Goal: Task Accomplishment & Management: Complete application form

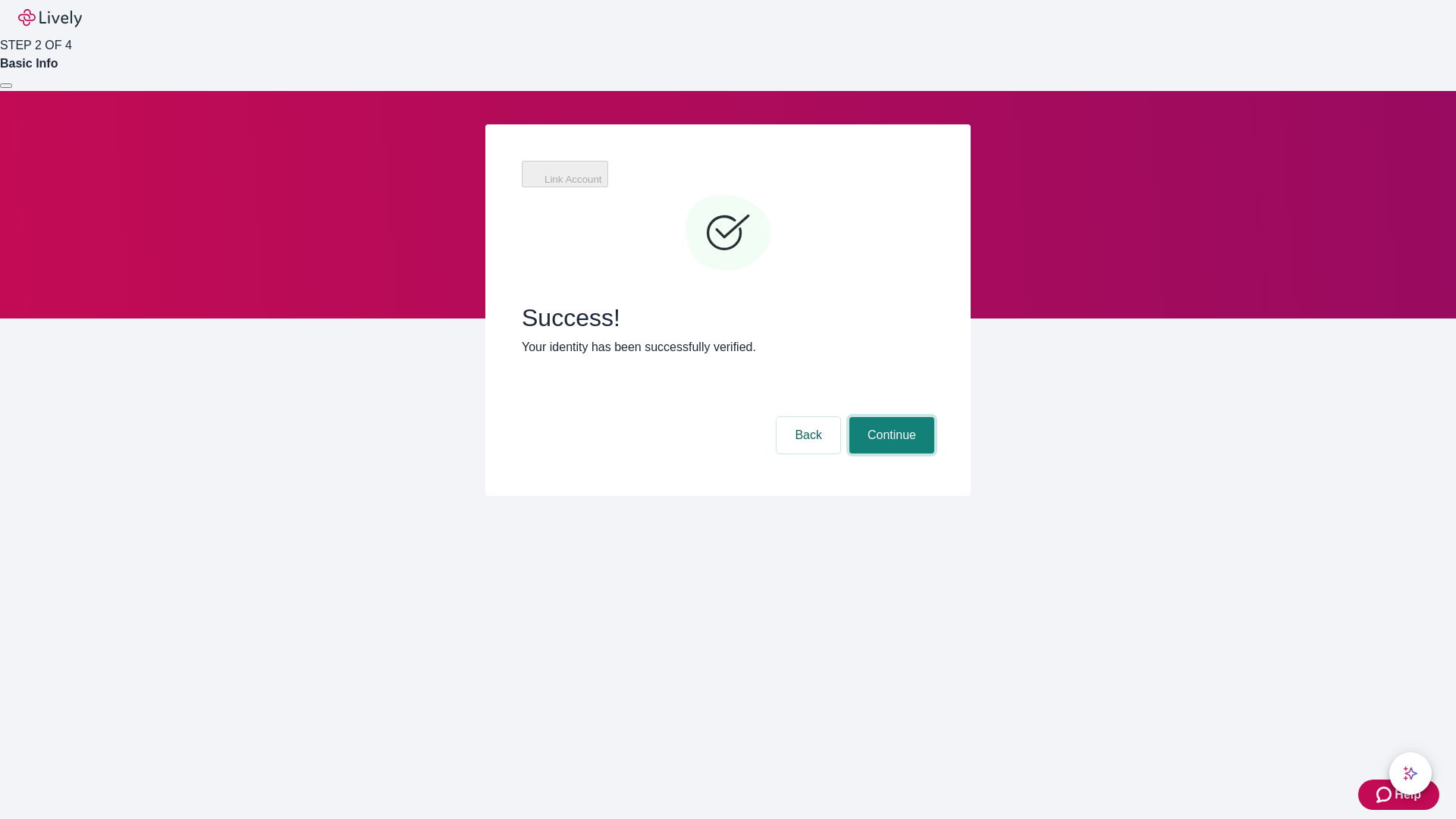
click at [890, 417] on button "Continue" at bounding box center [891, 435] width 85 height 37
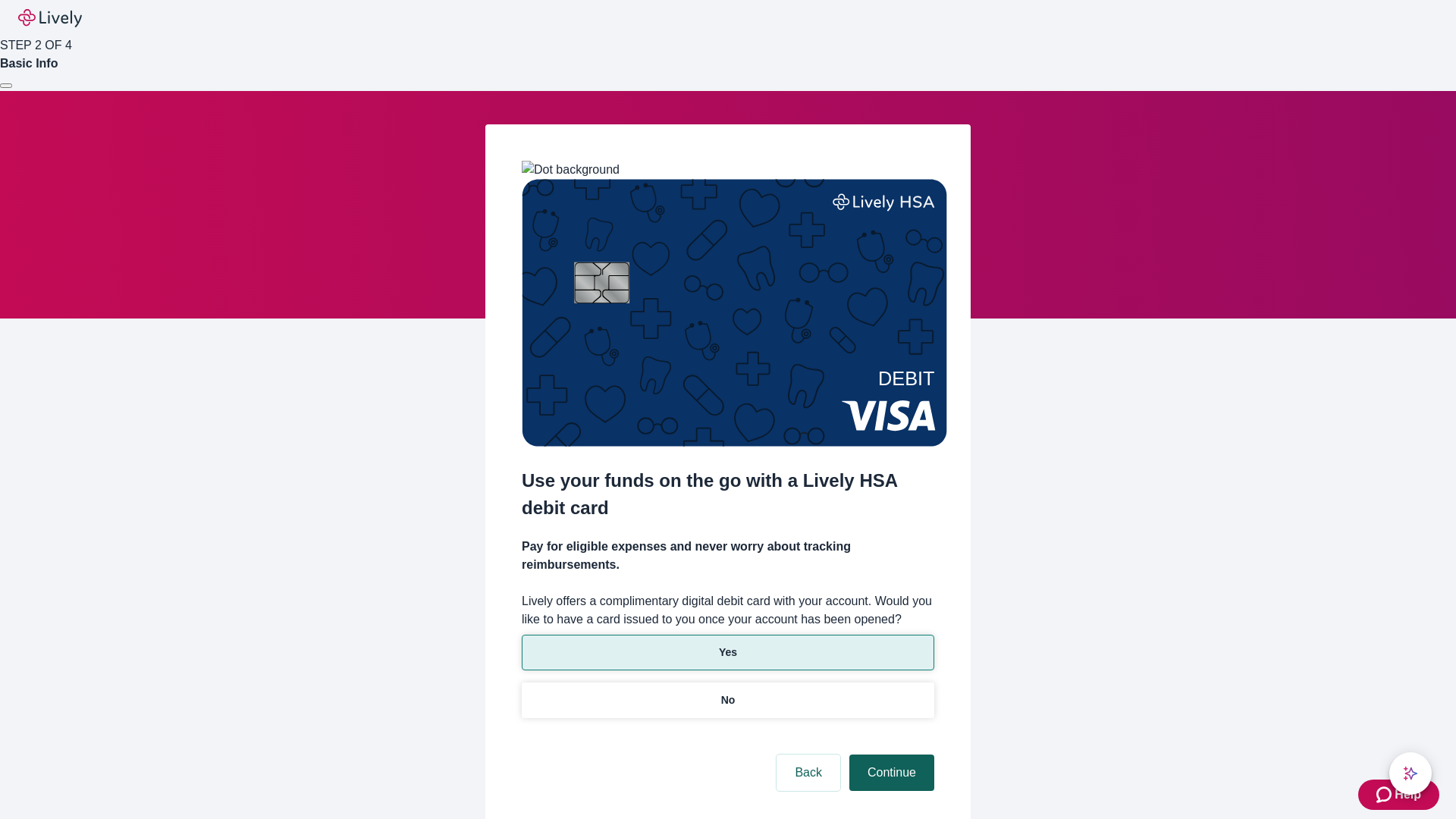
click at [727, 692] on p "No" at bounding box center [728, 700] width 14 height 16
click at [890, 755] on button "Continue" at bounding box center [891, 773] width 85 height 37
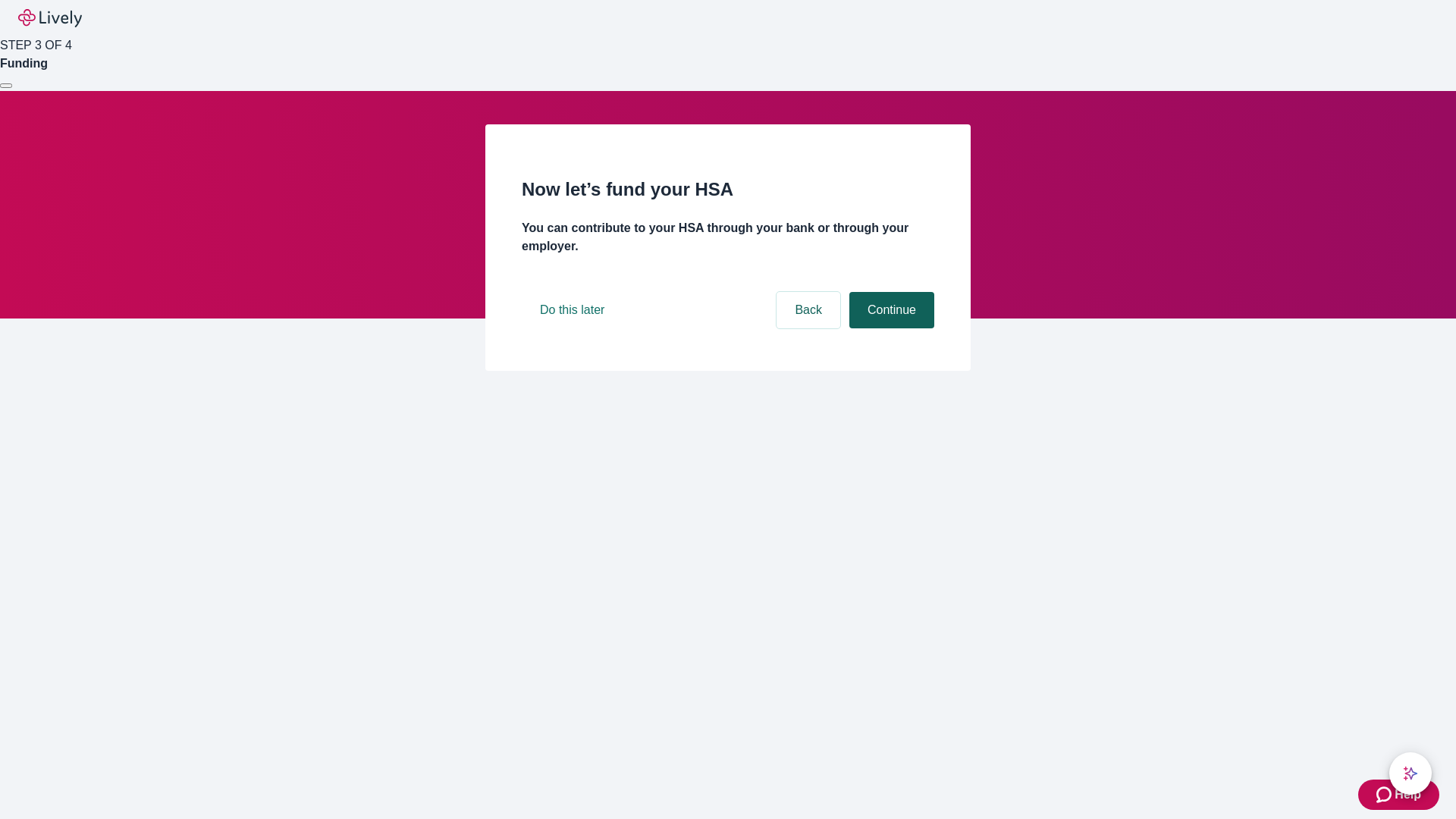
click at [890, 329] on button "Continue" at bounding box center [891, 310] width 85 height 37
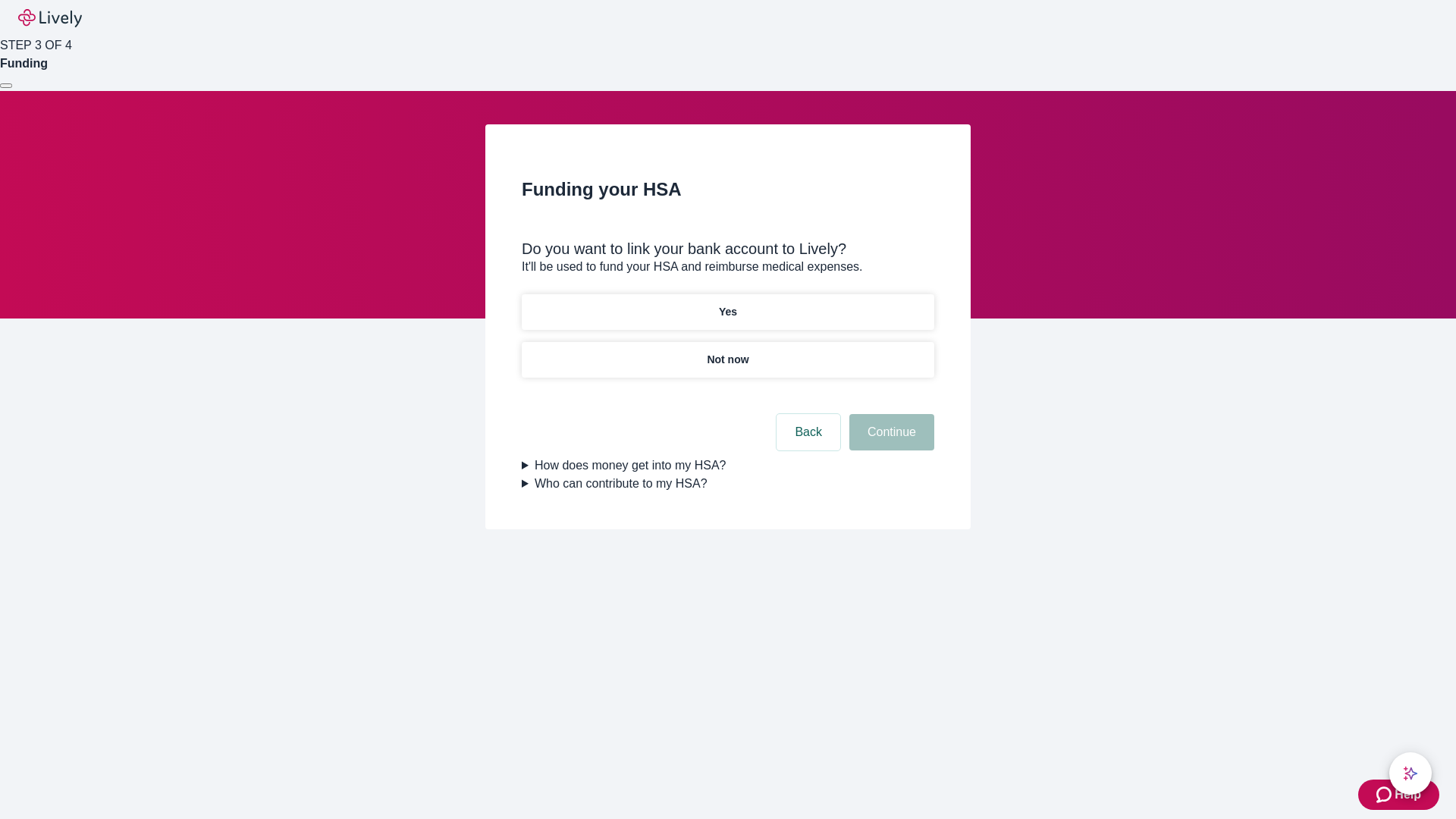
click at [727, 304] on p "Yes" at bounding box center [727, 312] width 18 height 16
click at [890, 414] on button "Continue" at bounding box center [891, 432] width 85 height 37
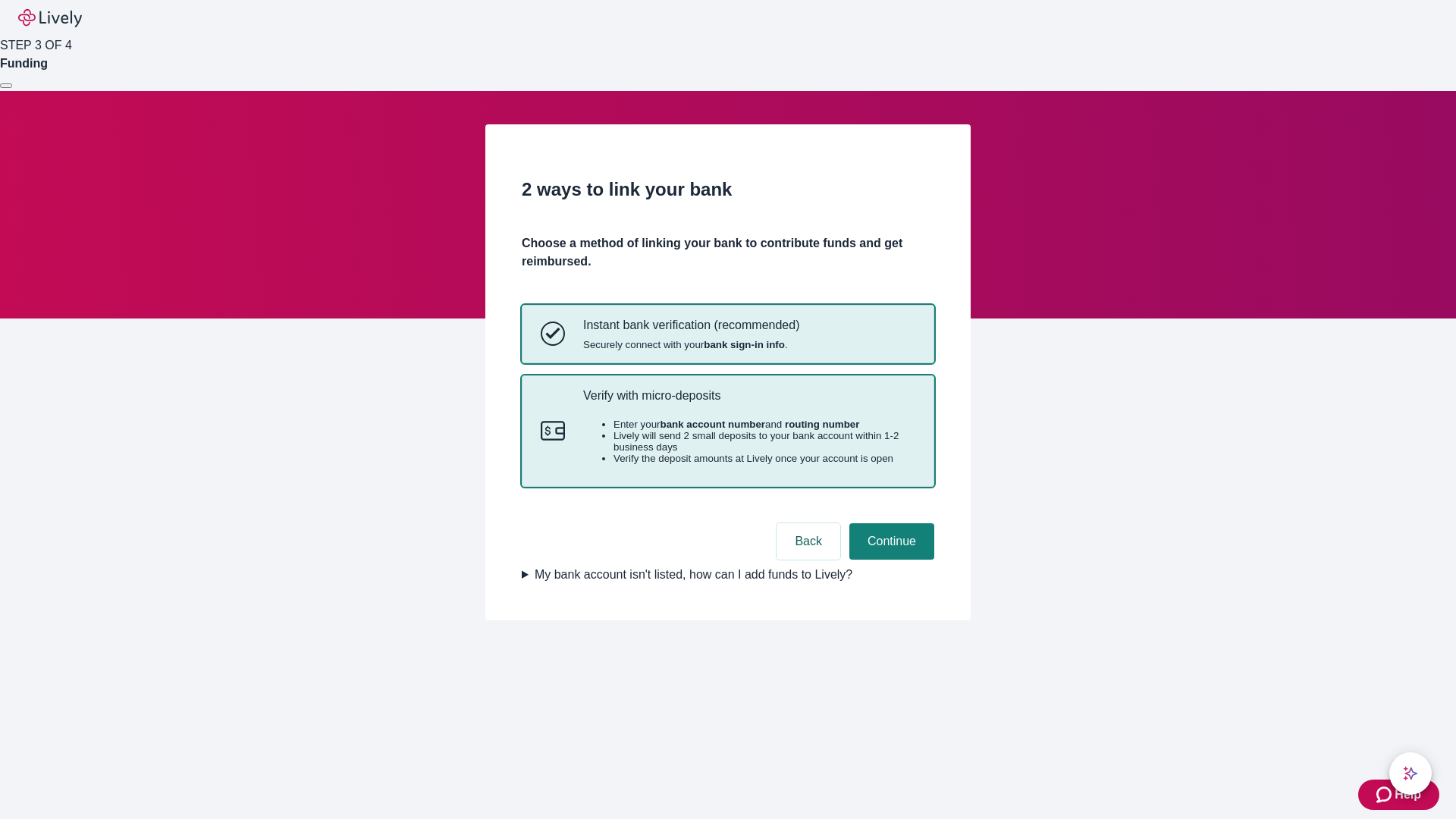
click at [749, 403] on p "Verify with micro-deposits" at bounding box center [749, 396] width 332 height 14
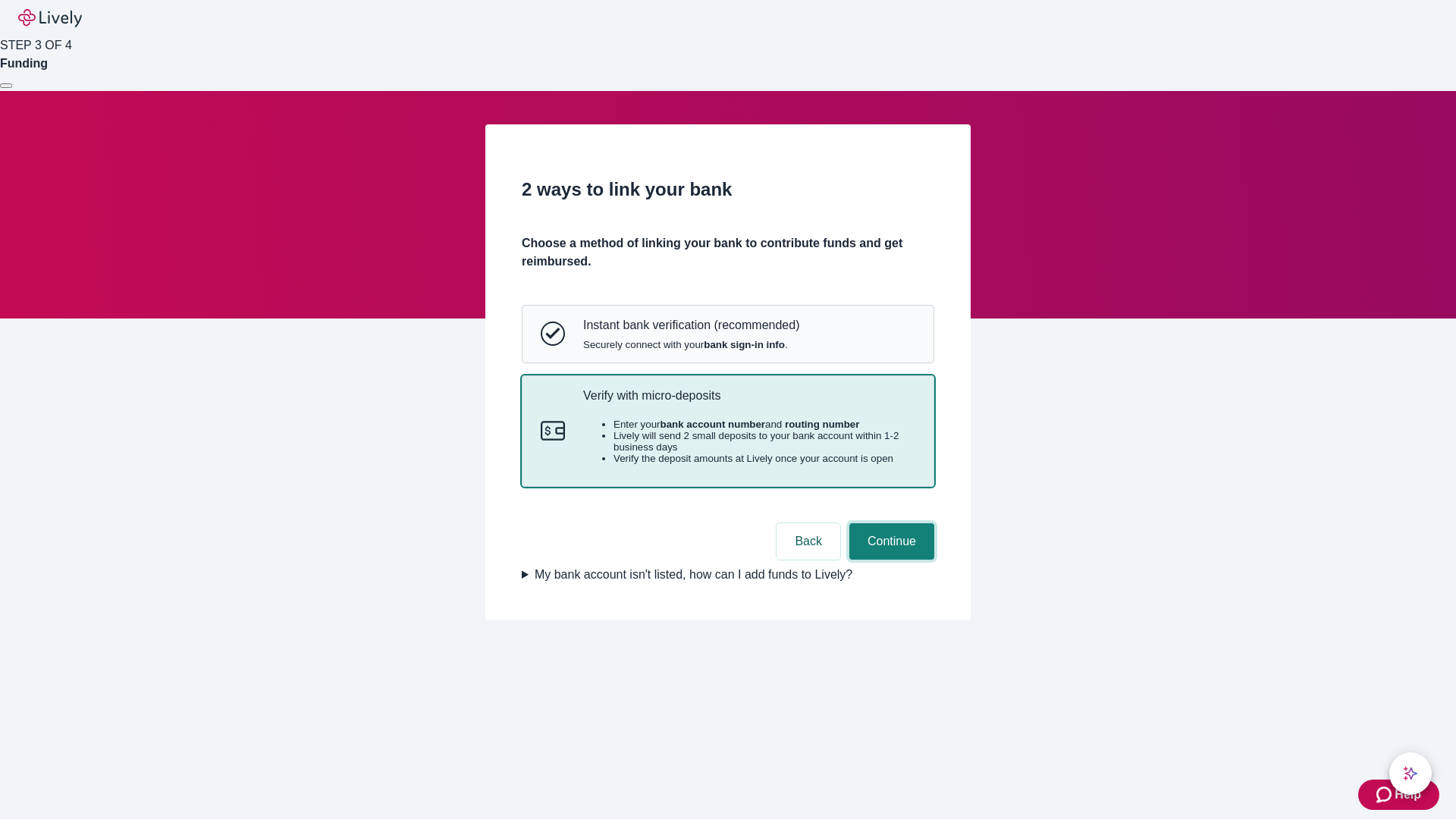
click at [890, 560] on button "Continue" at bounding box center [891, 542] width 85 height 37
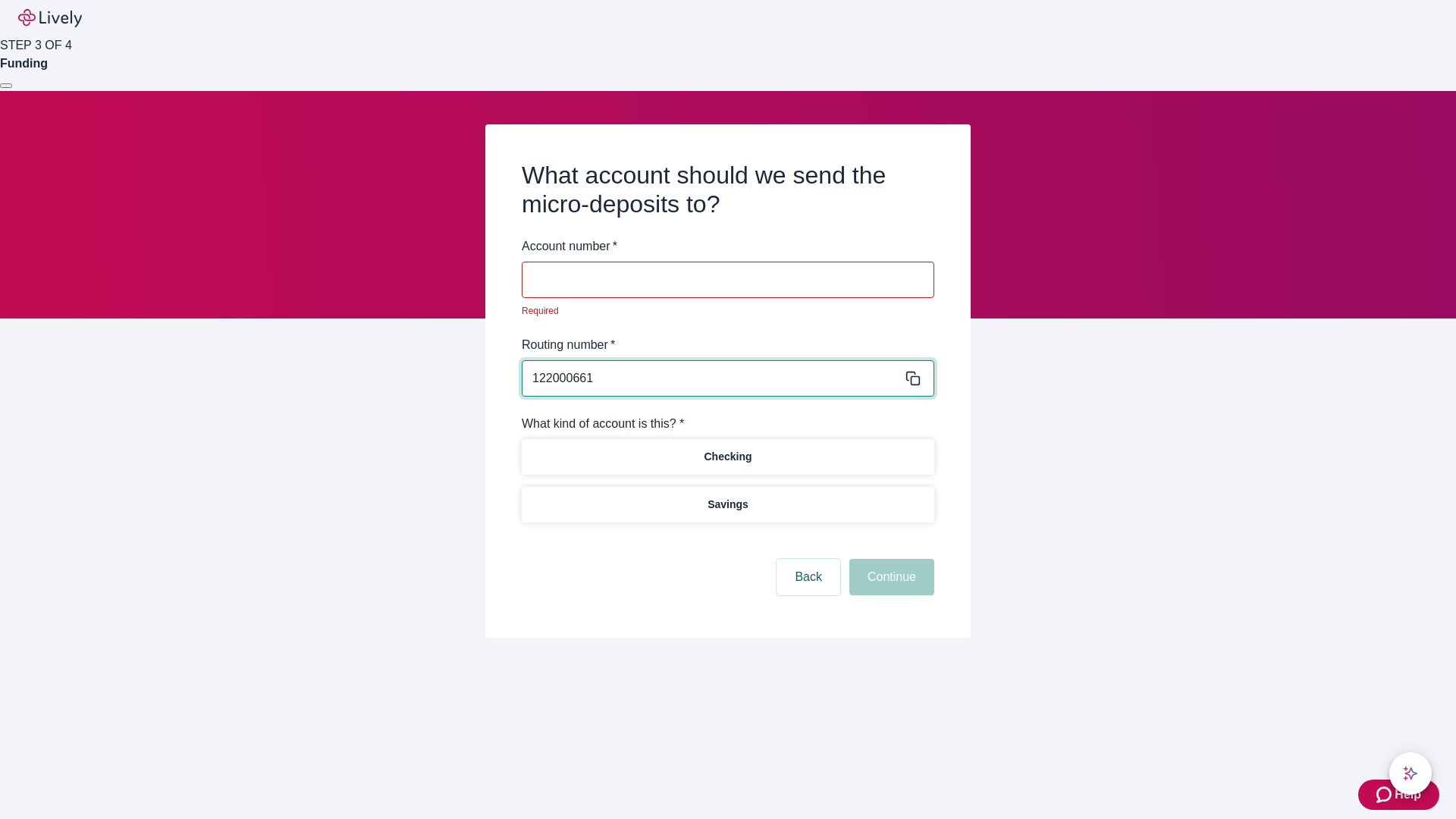
type input "122000661"
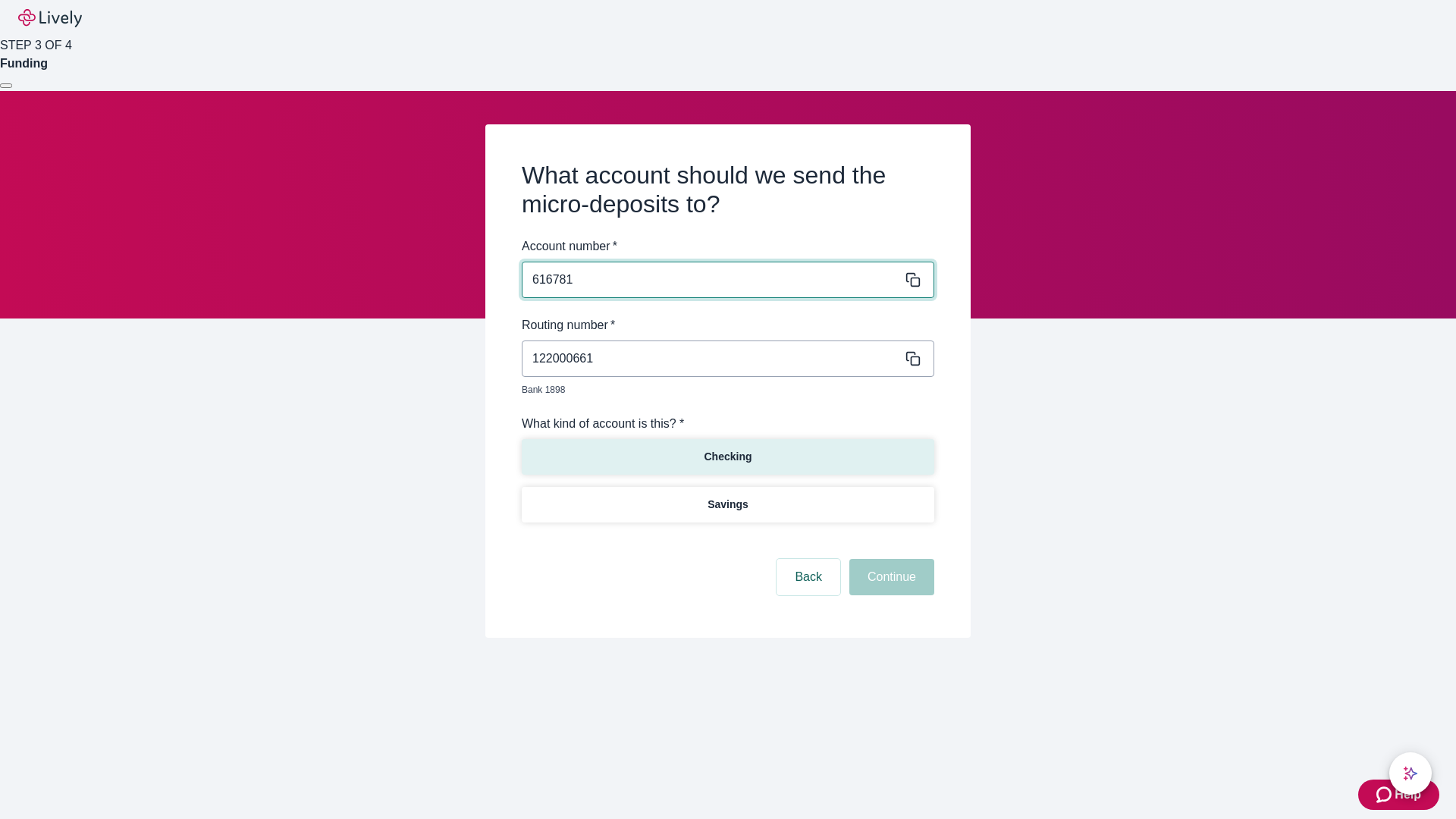
type input "616781"
click at [727, 449] on p "Checking" at bounding box center [727, 457] width 48 height 16
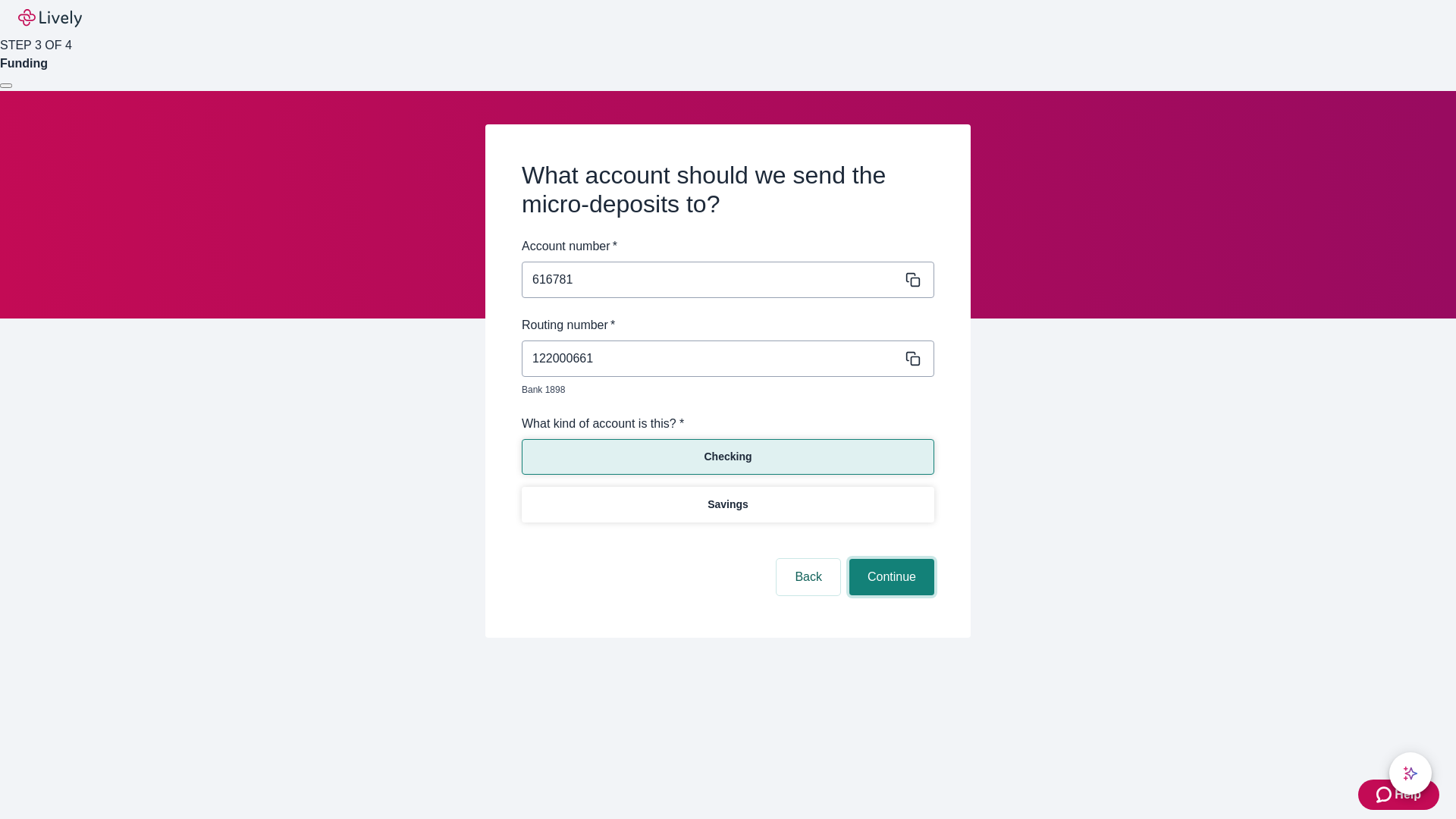
click at [890, 560] on button "Continue" at bounding box center [891, 577] width 85 height 37
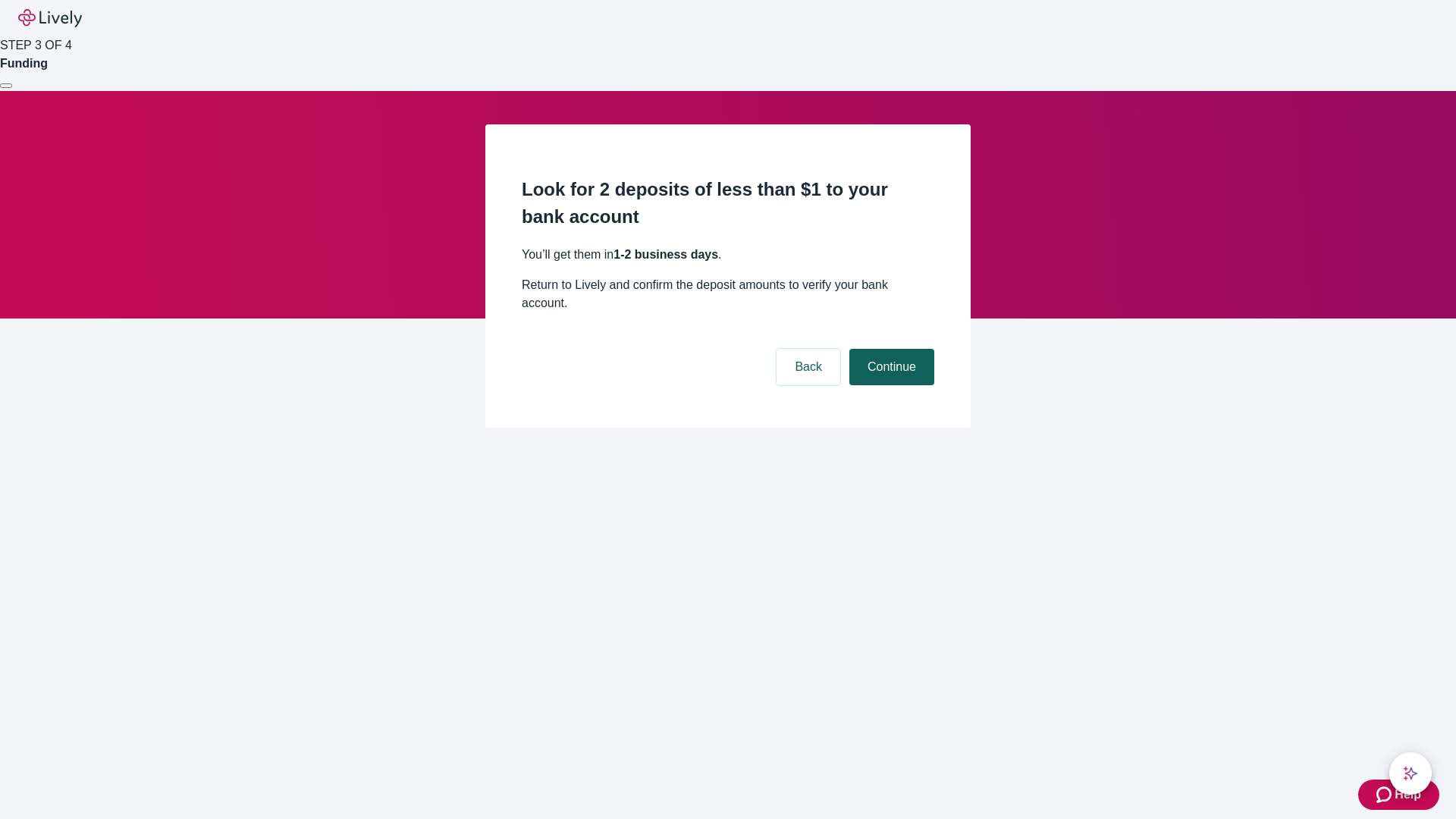
click at [890, 349] on button "Continue" at bounding box center [891, 367] width 85 height 37
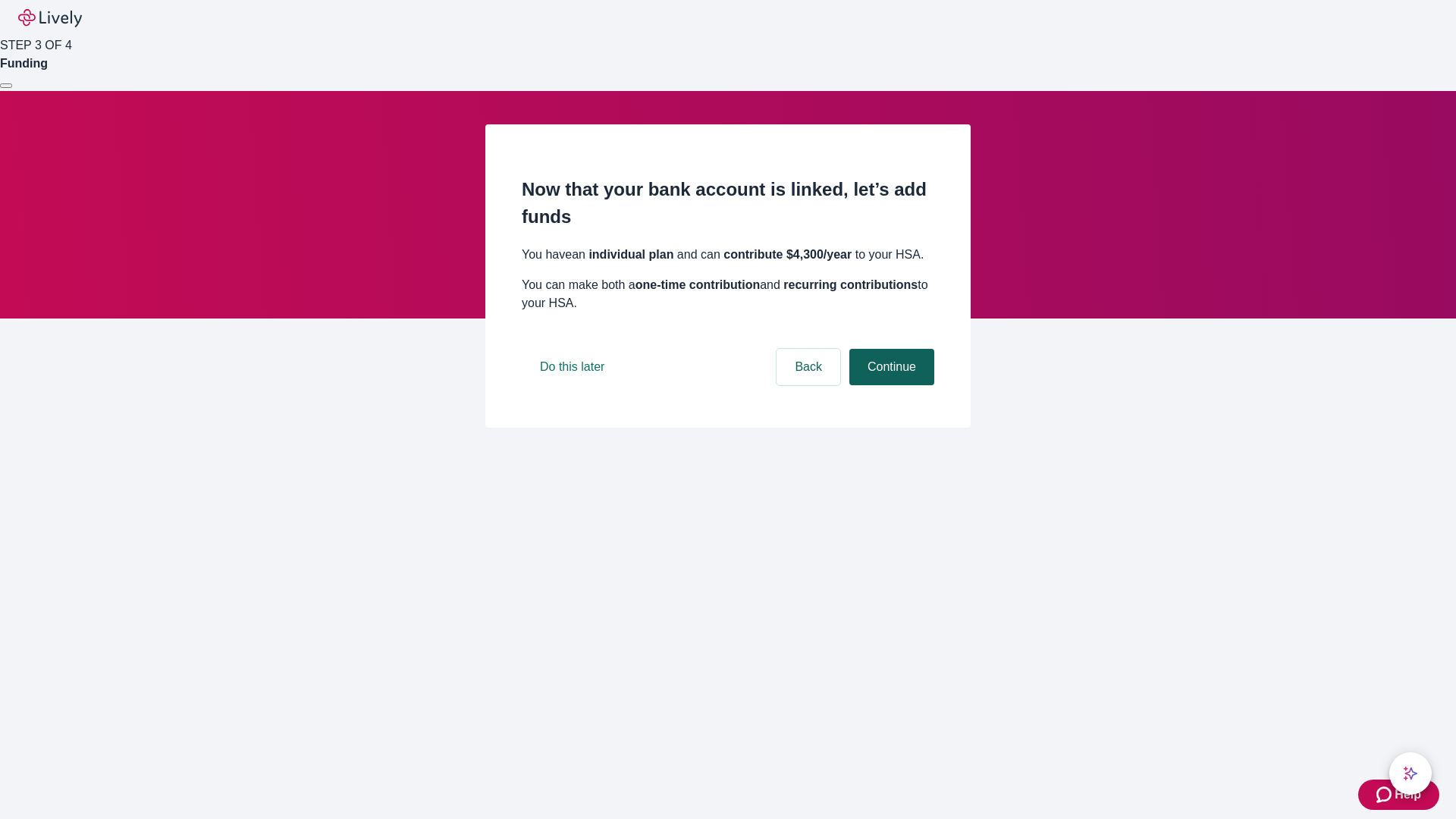
click at [890, 385] on button "Continue" at bounding box center [891, 367] width 85 height 37
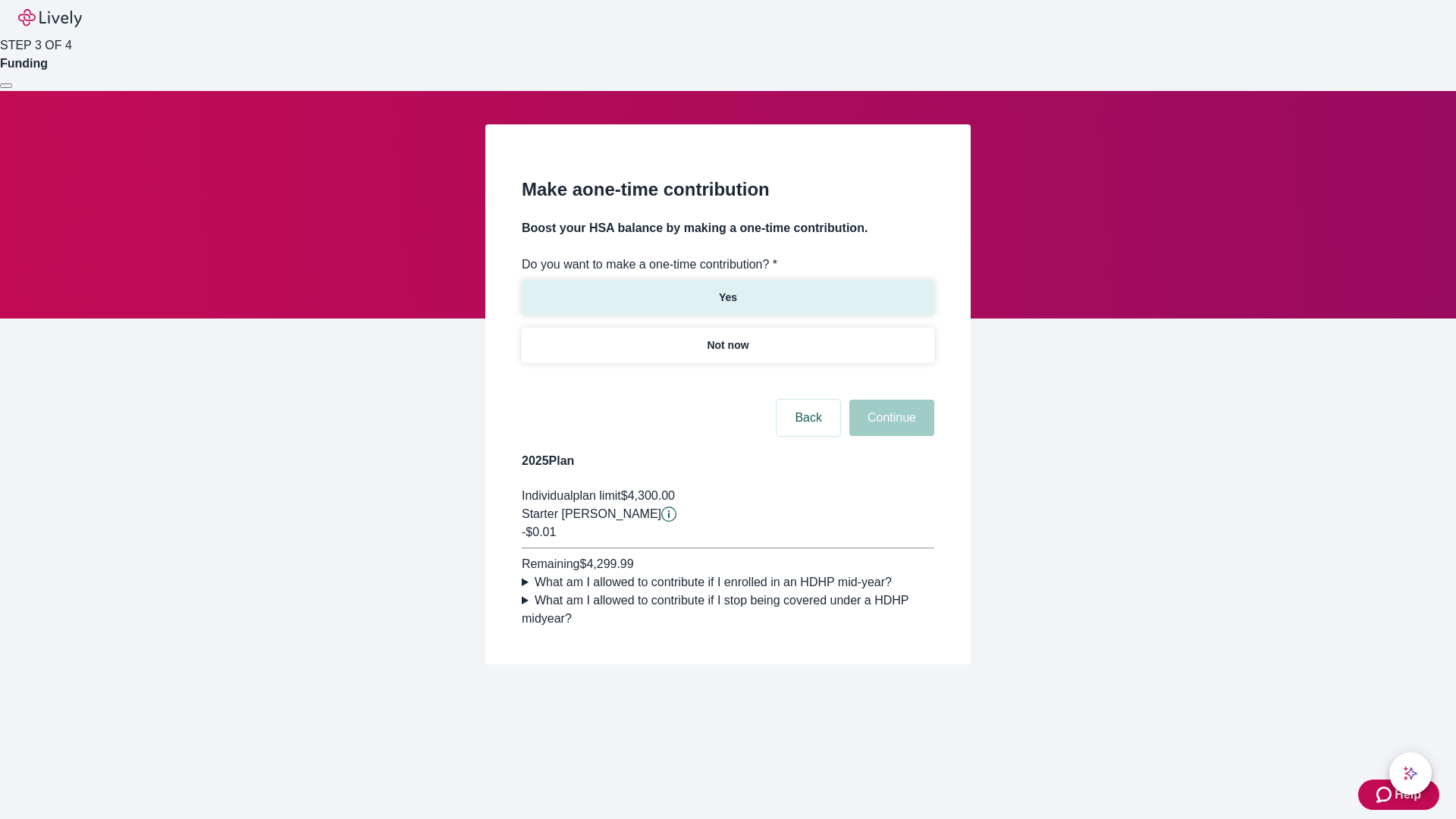
click at [727, 290] on p "Yes" at bounding box center [727, 298] width 18 height 16
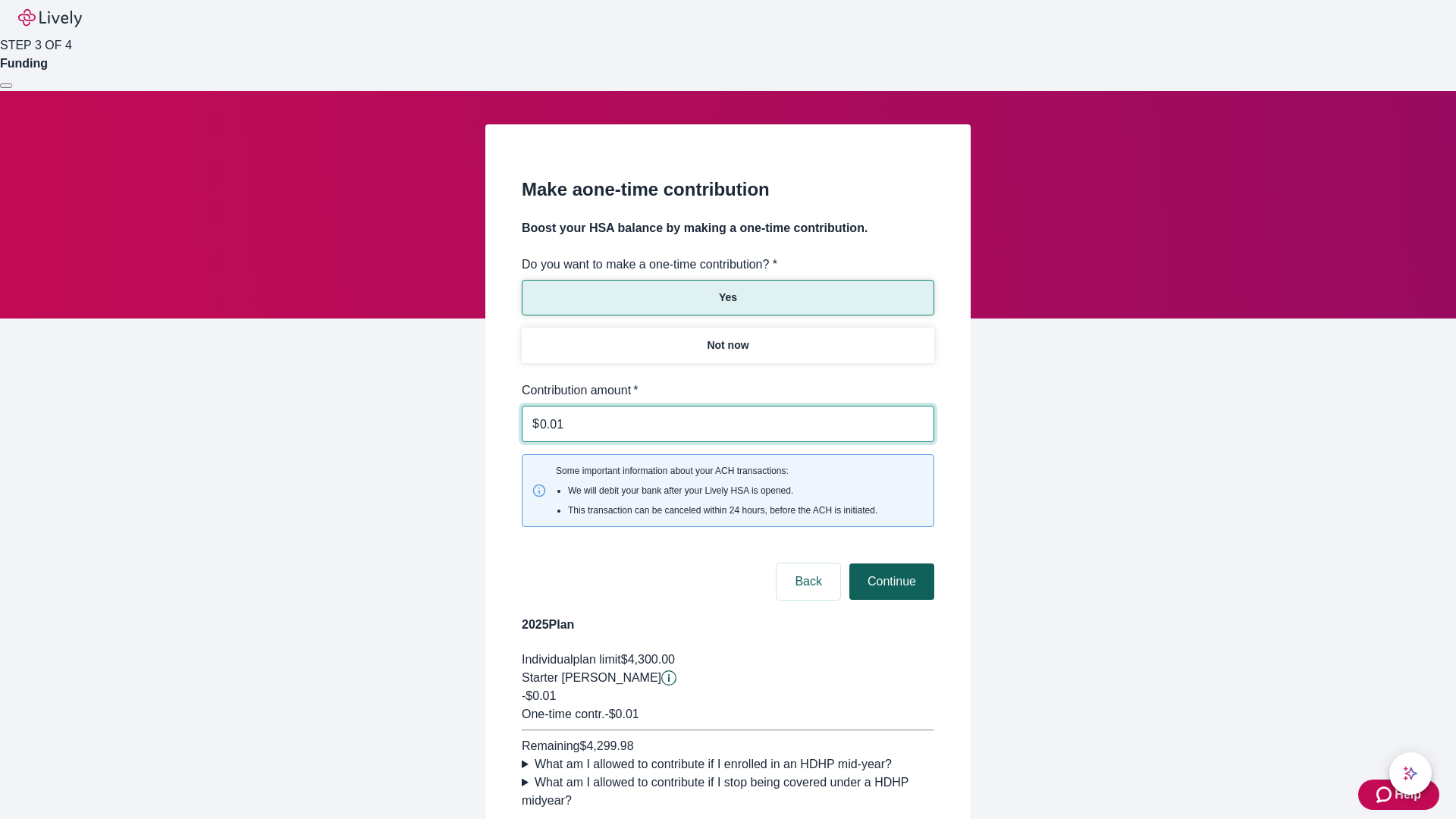
type input "0.01"
click at [890, 564] on button "Continue" at bounding box center [891, 582] width 85 height 37
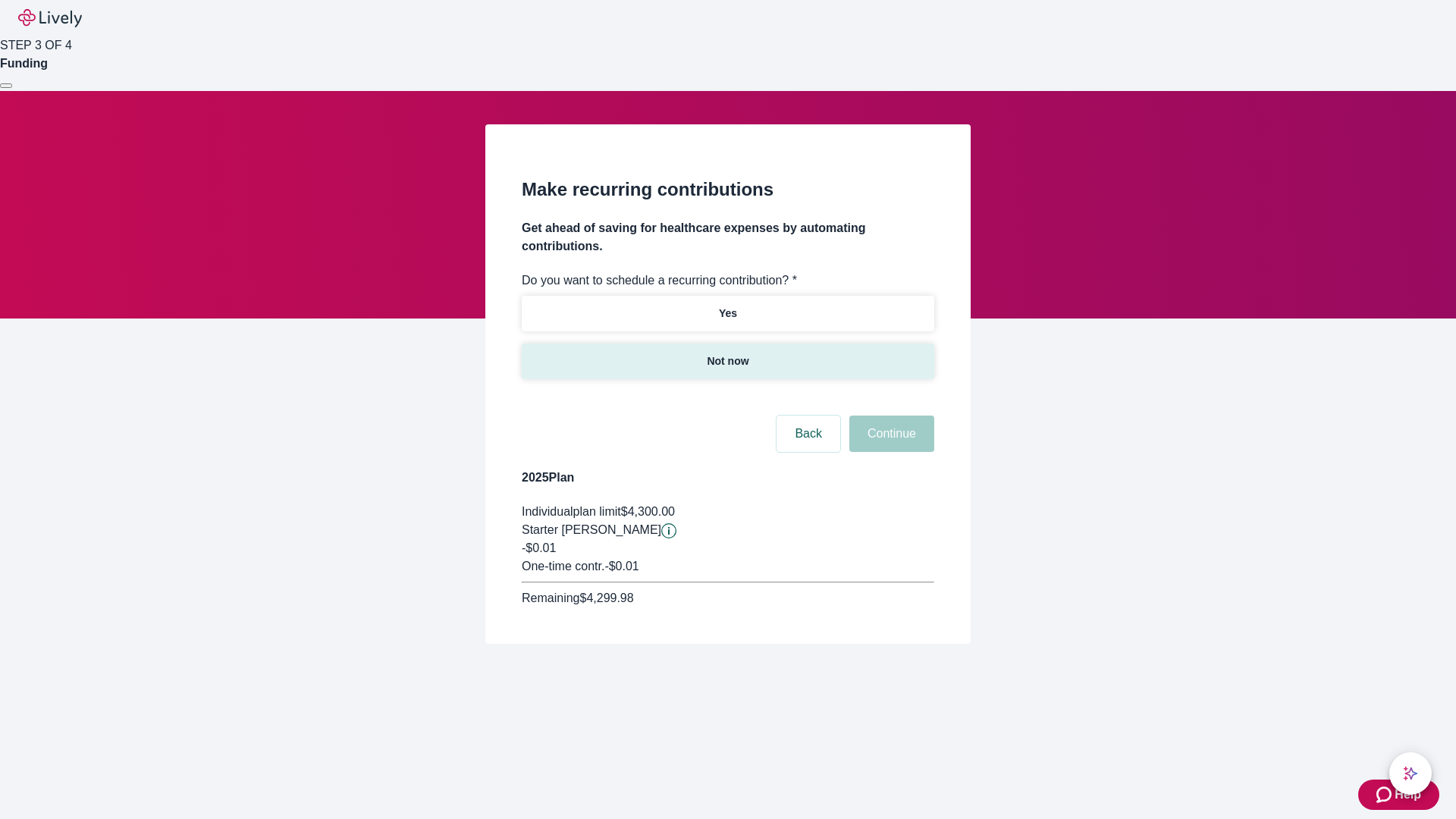
click at [727, 353] on p "Not now" at bounding box center [727, 361] width 41 height 16
click at [890, 415] on button "Continue" at bounding box center [891, 434] width 85 height 37
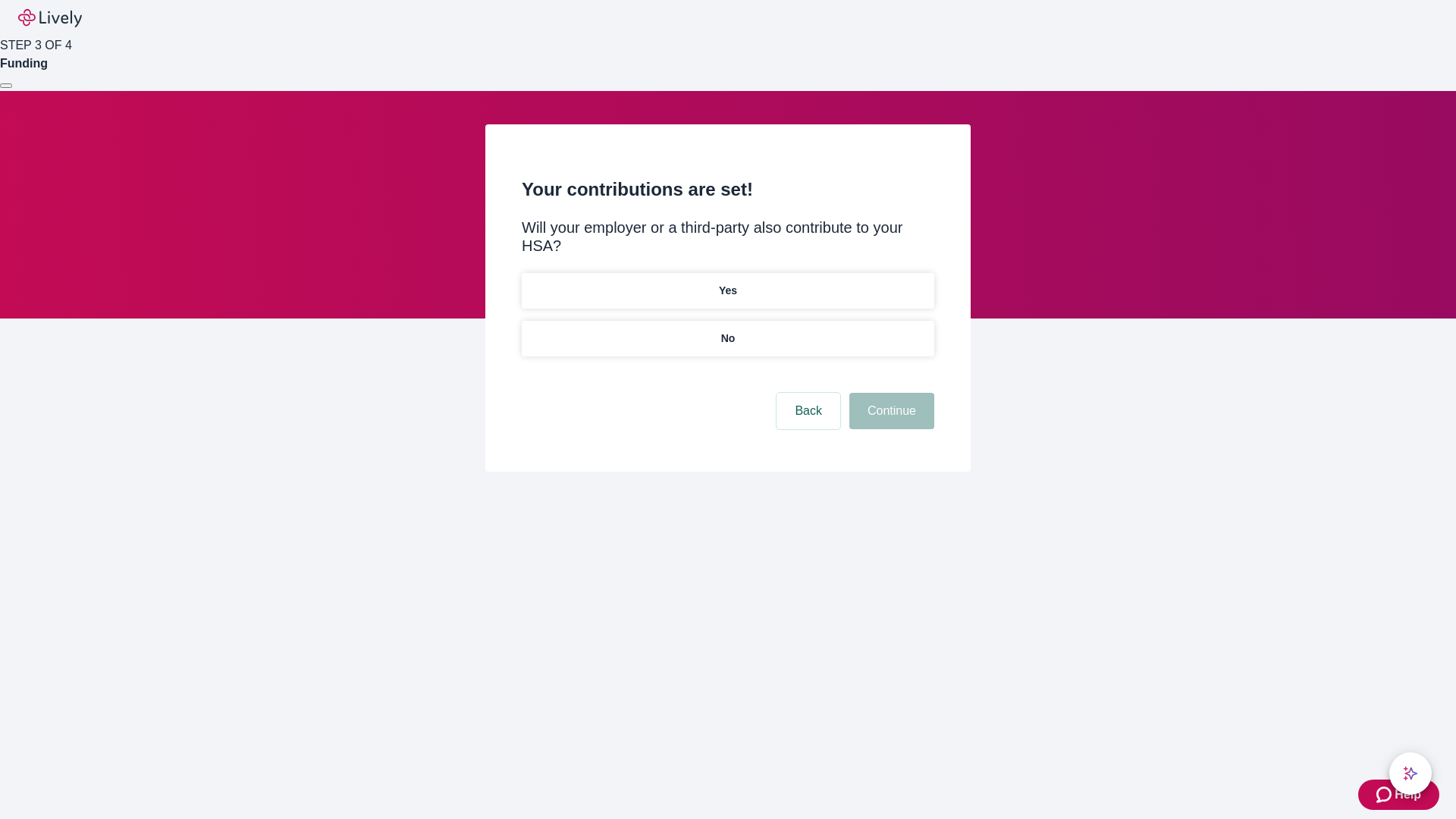
click at [727, 330] on p "No" at bounding box center [728, 338] width 14 height 16
click at [890, 393] on button "Continue" at bounding box center [891, 411] width 85 height 37
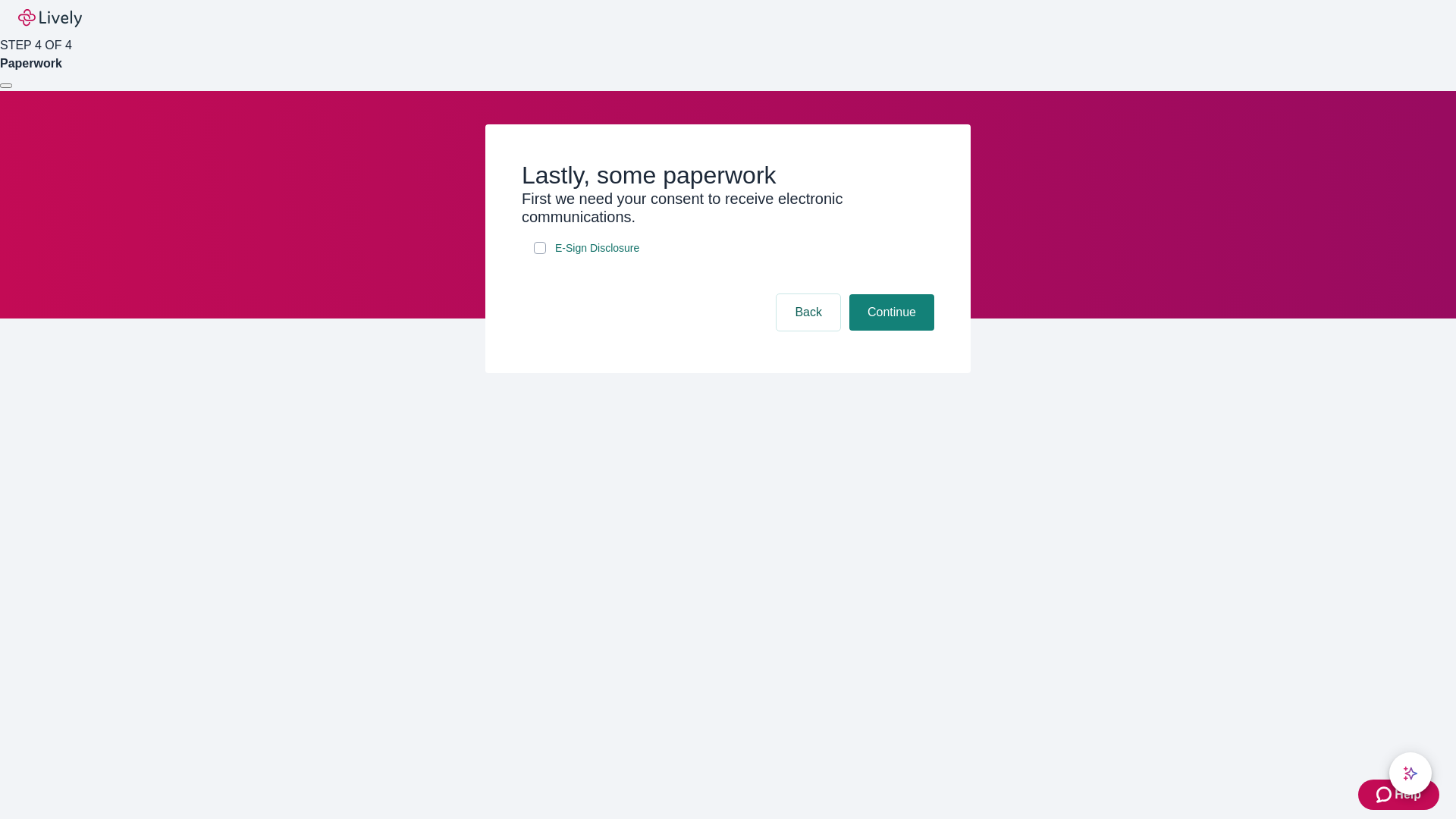
click at [539, 254] on input "E-Sign Disclosure" at bounding box center [539, 248] width 12 height 12
checkbox input "true"
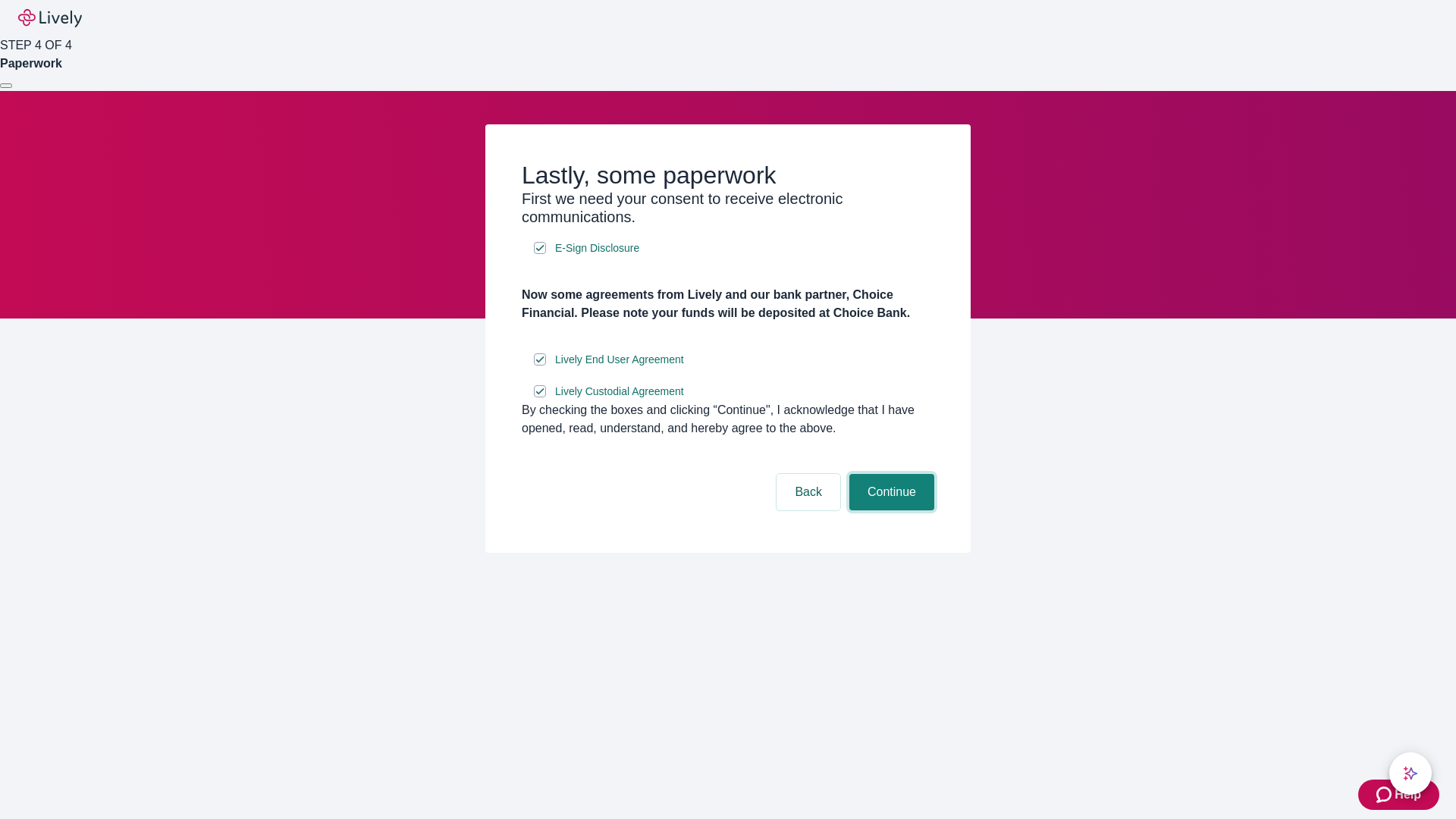
click at [890, 510] on button "Continue" at bounding box center [891, 493] width 85 height 37
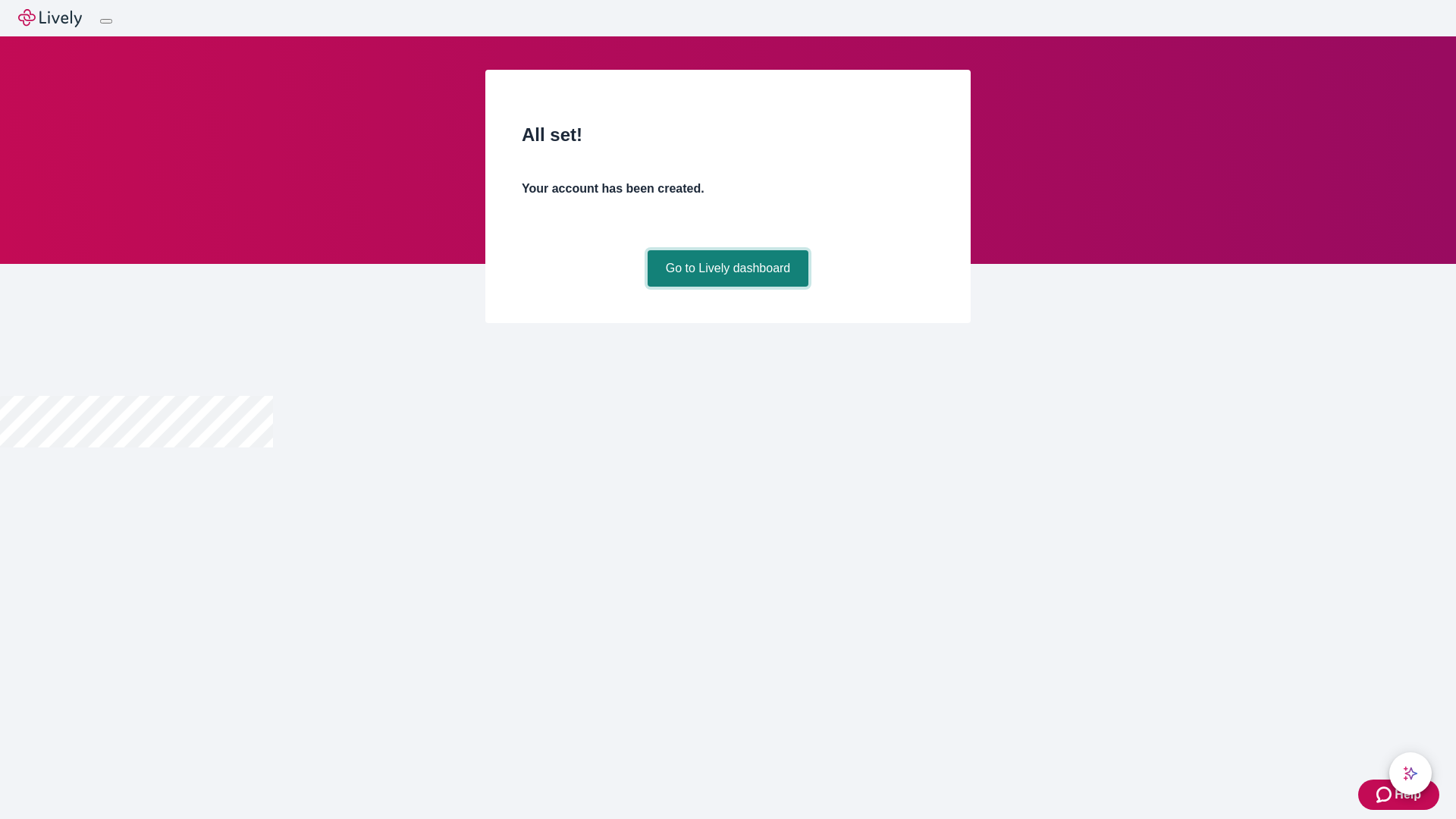
click at [727, 287] on link "Go to Lively dashboard" at bounding box center [728, 268] width 162 height 37
